Goal: Task Accomplishment & Management: Use online tool/utility

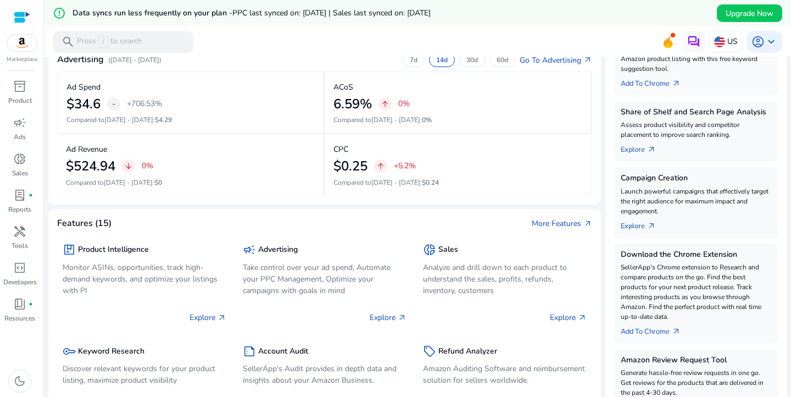
scroll to position [175, 0]
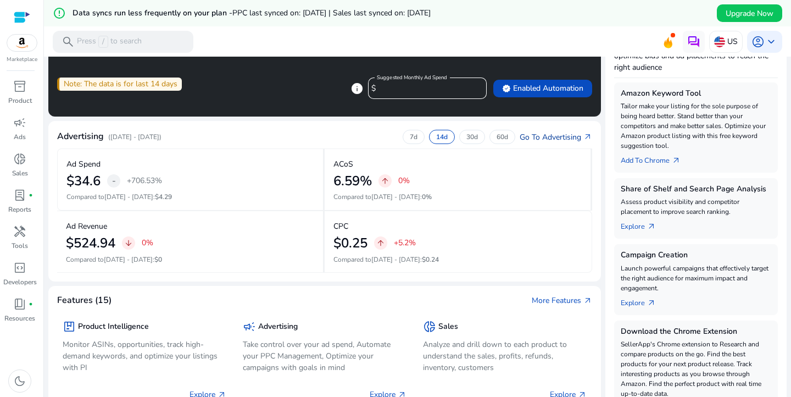
click at [569, 137] on link "Go To Advertising arrow_outward" at bounding box center [556, 137] width 73 height 12
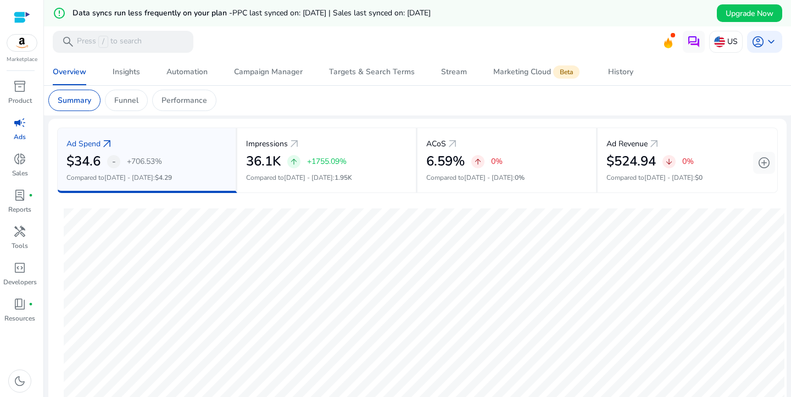
scroll to position [141, 0]
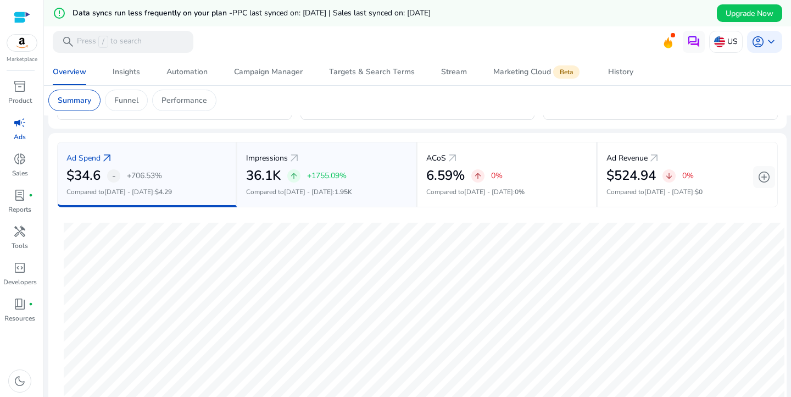
click at [290, 181] on div "arrow_upward +1755.09%" at bounding box center [316, 175] width 59 height 13
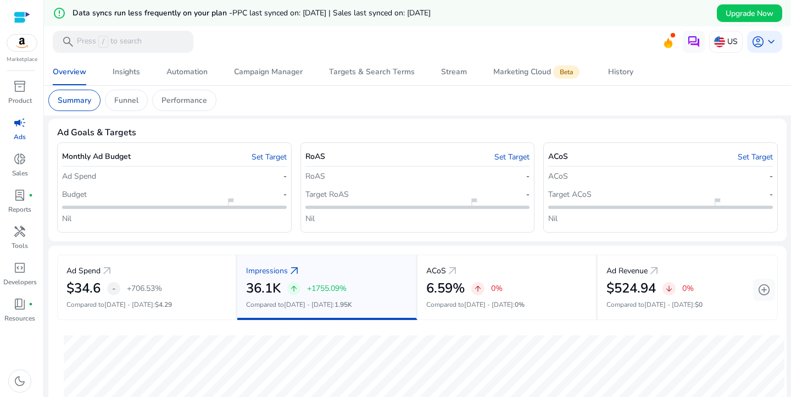
scroll to position [0, 0]
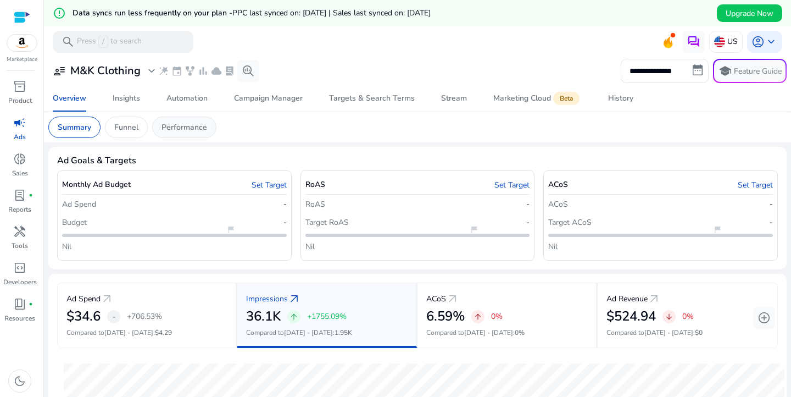
click at [169, 132] on p "Performance" at bounding box center [185, 127] width 46 height 12
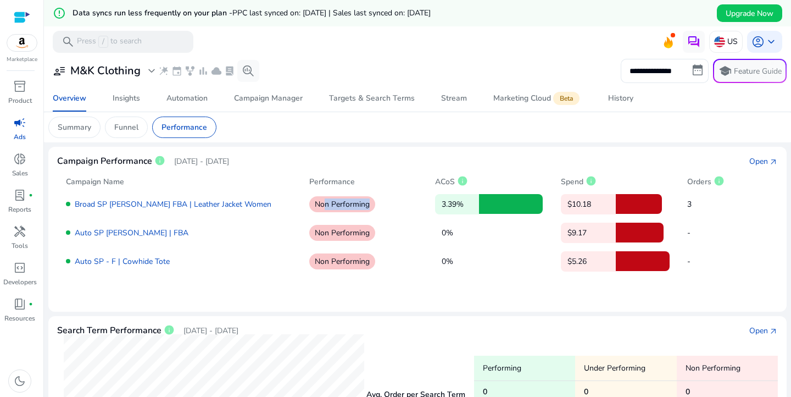
drag, startPoint x: 318, startPoint y: 204, endPoint x: 367, endPoint y: 205, distance: 49.5
click at [367, 205] on p "Non Performing" at bounding box center [342, 204] width 66 height 16
click at [124, 136] on div "Funnel" at bounding box center [126, 126] width 43 height 21
